Goal: Task Accomplishment & Management: Manage account settings

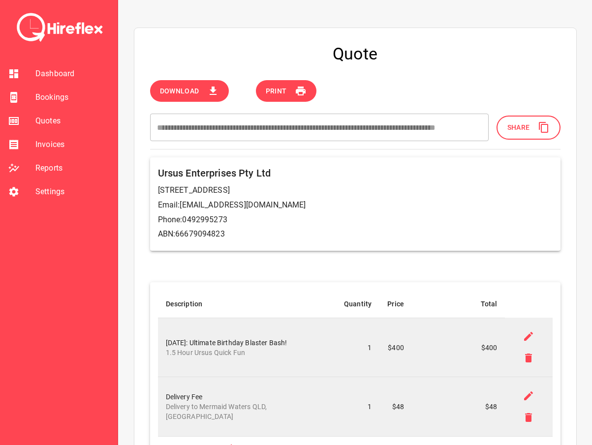
click at [51, 124] on span "Quotes" at bounding box center [72, 121] width 74 height 12
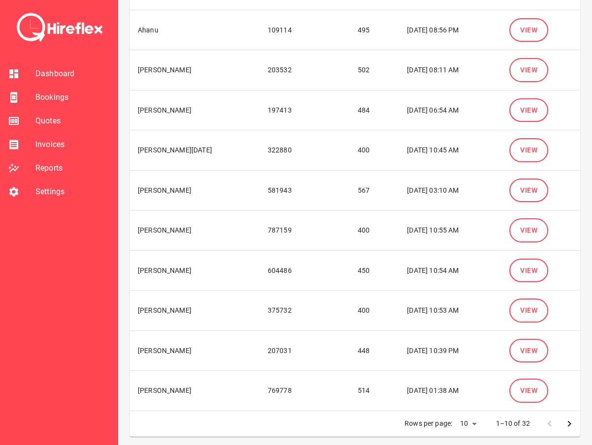
scroll to position [131, 0]
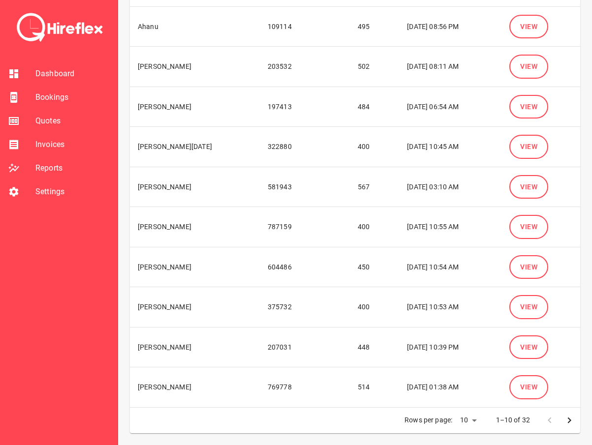
click at [567, 418] on icon "Go to next page" at bounding box center [569, 421] width 12 height 12
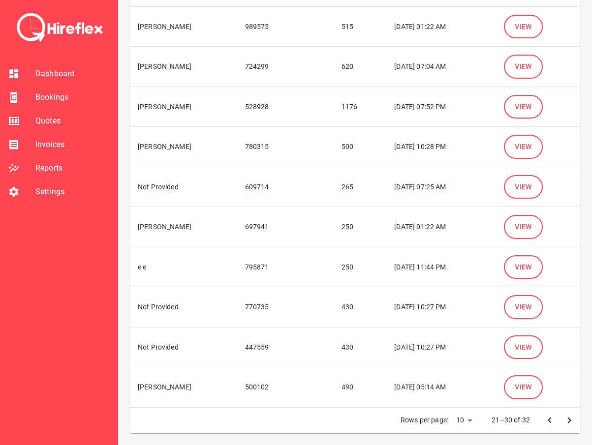
click at [566, 422] on icon "Go to next page" at bounding box center [569, 421] width 12 height 12
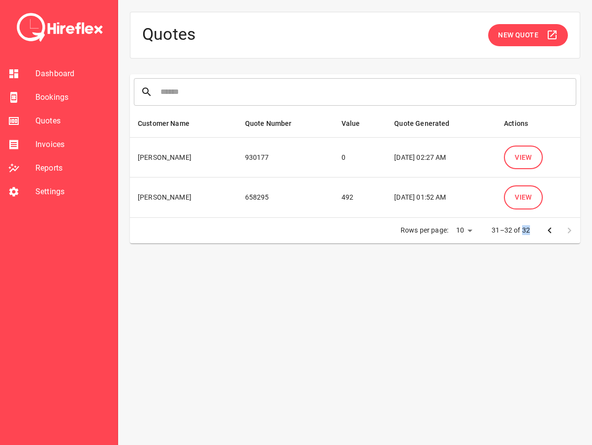
scroll to position [0, 0]
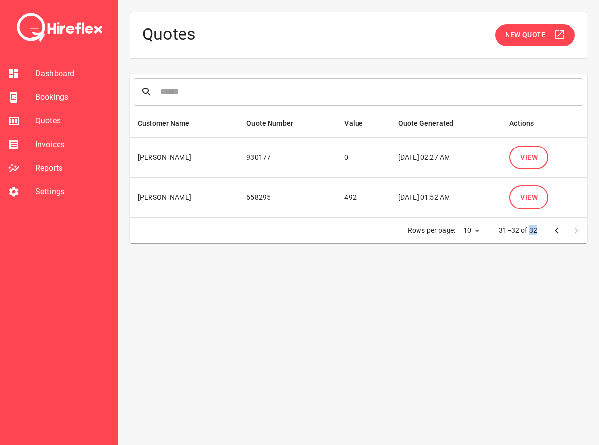
click at [566, 422] on div "Quotes New Quote ​ Customer Name Quote Number Value Quote Generated Actions [PE…" at bounding box center [358, 222] width 481 height 445
click at [504, 320] on div "Quotes New Quote ​ Customer Name Quote Number Value Quote Generated Actions [PE…" at bounding box center [358, 222] width 481 height 445
click at [554, 232] on icon "Go to previous page" at bounding box center [557, 231] width 12 height 12
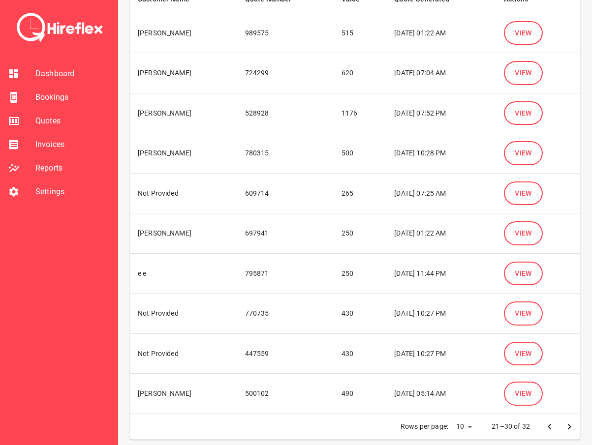
scroll to position [131, 0]
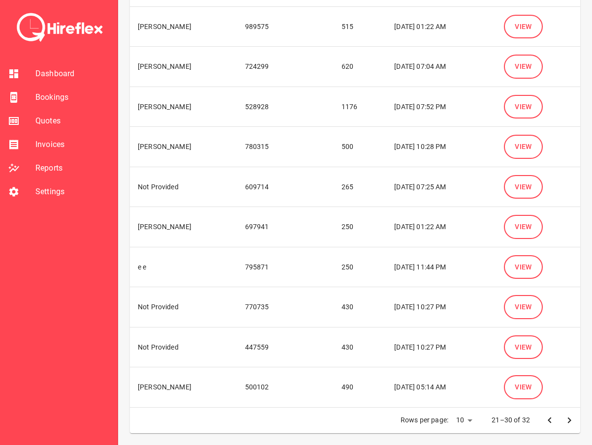
click at [546, 423] on icon "Go to previous page" at bounding box center [550, 421] width 12 height 12
click at [547, 423] on icon "Go to previous page" at bounding box center [550, 421] width 12 height 12
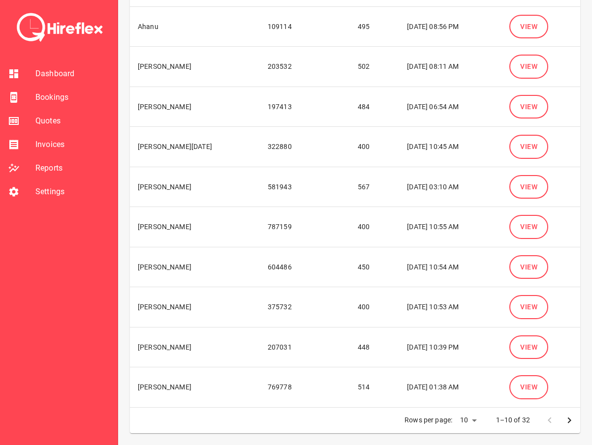
click at [568, 422] on icon "Go to next page" at bounding box center [569, 421] width 12 height 12
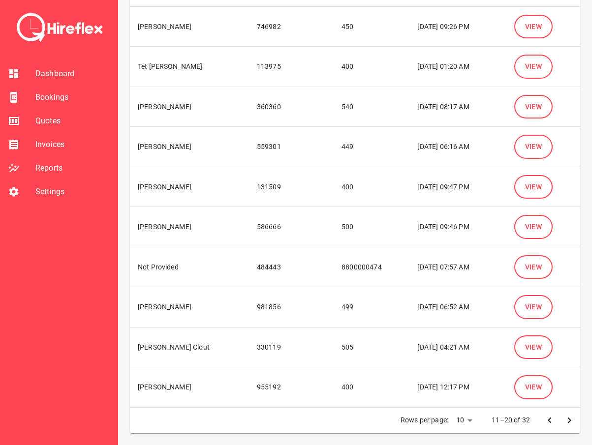
click at [552, 421] on icon "Go to previous page" at bounding box center [550, 421] width 12 height 12
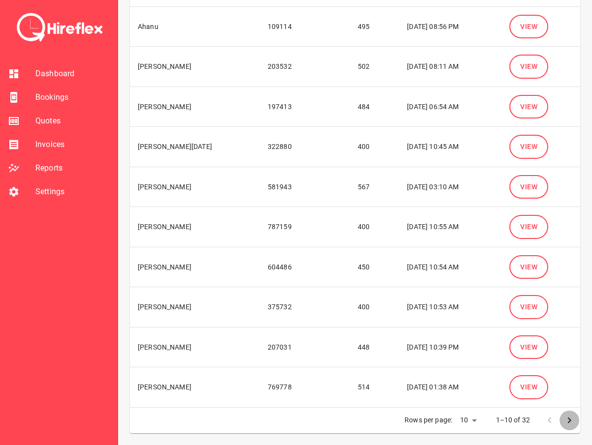
click at [572, 419] on icon "Go to next page" at bounding box center [569, 421] width 12 height 12
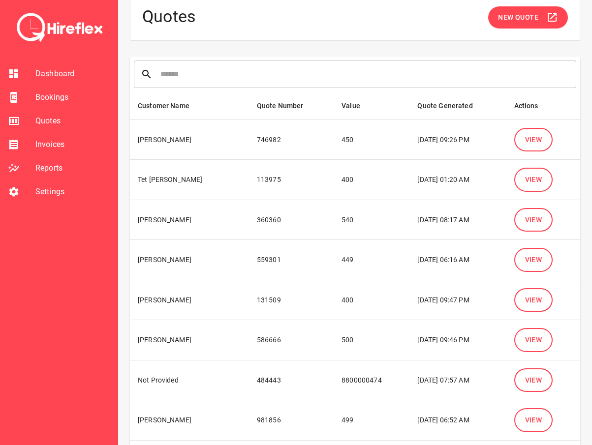
scroll to position [0, 0]
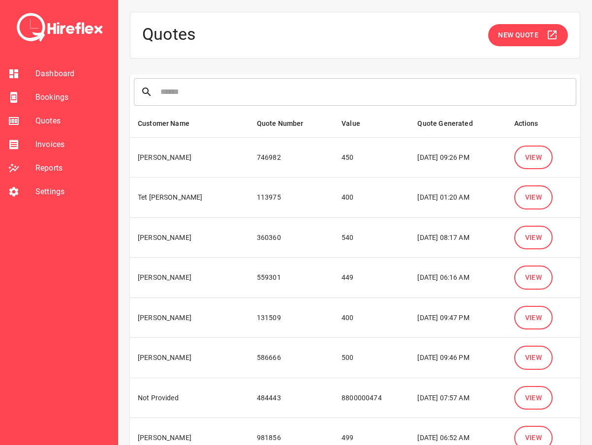
click at [541, 157] on button "View" at bounding box center [533, 158] width 39 height 24
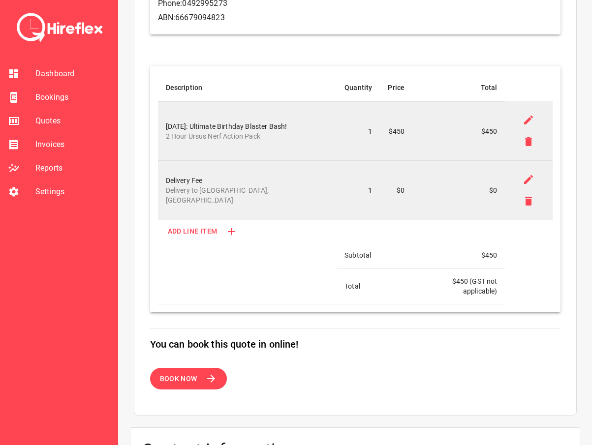
scroll to position [130, 0]
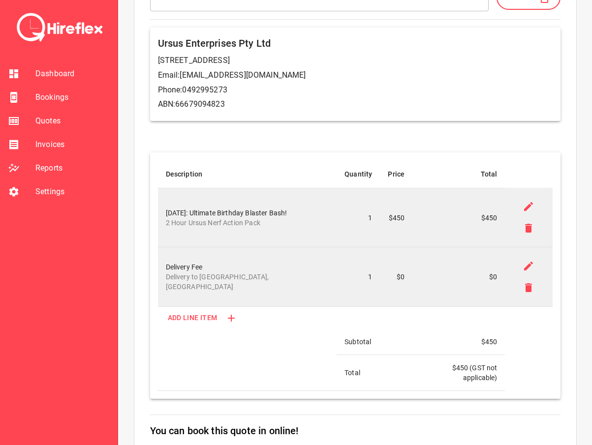
click at [231, 277] on p "Delivery to [GEOGRAPHIC_DATA], [GEOGRAPHIC_DATA]" at bounding box center [247, 282] width 163 height 20
click at [232, 279] on p "Delivery to [GEOGRAPHIC_DATA], [GEOGRAPHIC_DATA]" at bounding box center [247, 282] width 163 height 20
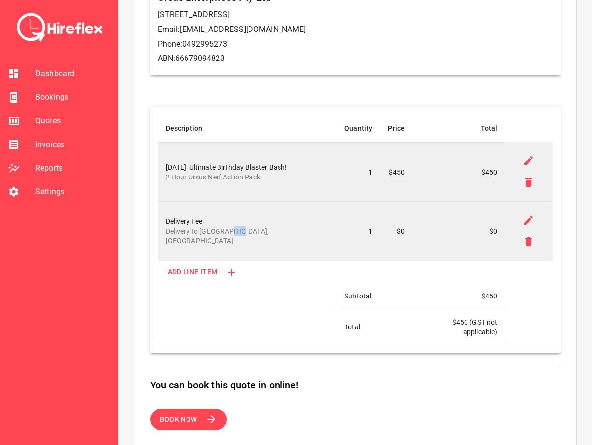
scroll to position [0, 0]
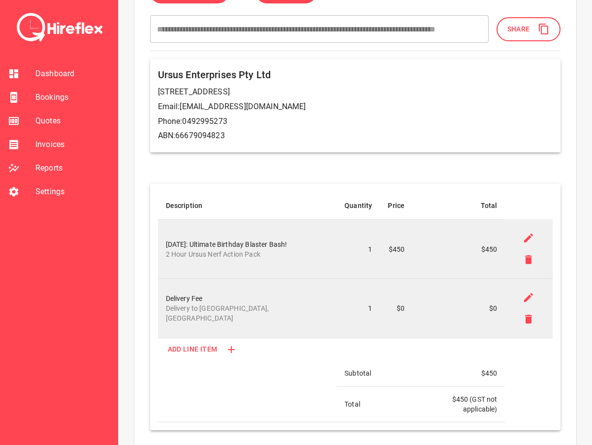
click at [397, 210] on th "Price" at bounding box center [396, 206] width 32 height 28
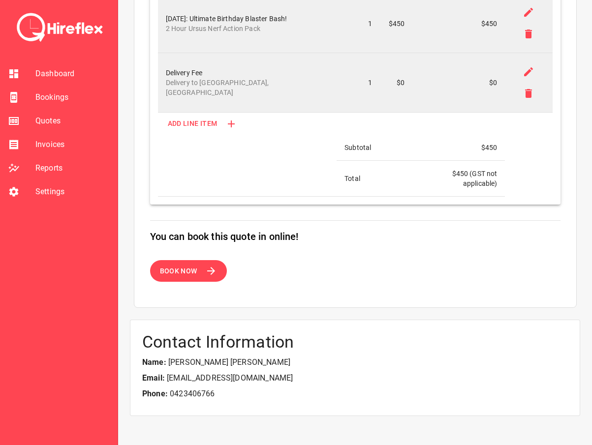
scroll to position [344, 0]
